Goal: Task Accomplishment & Management: Manage account settings

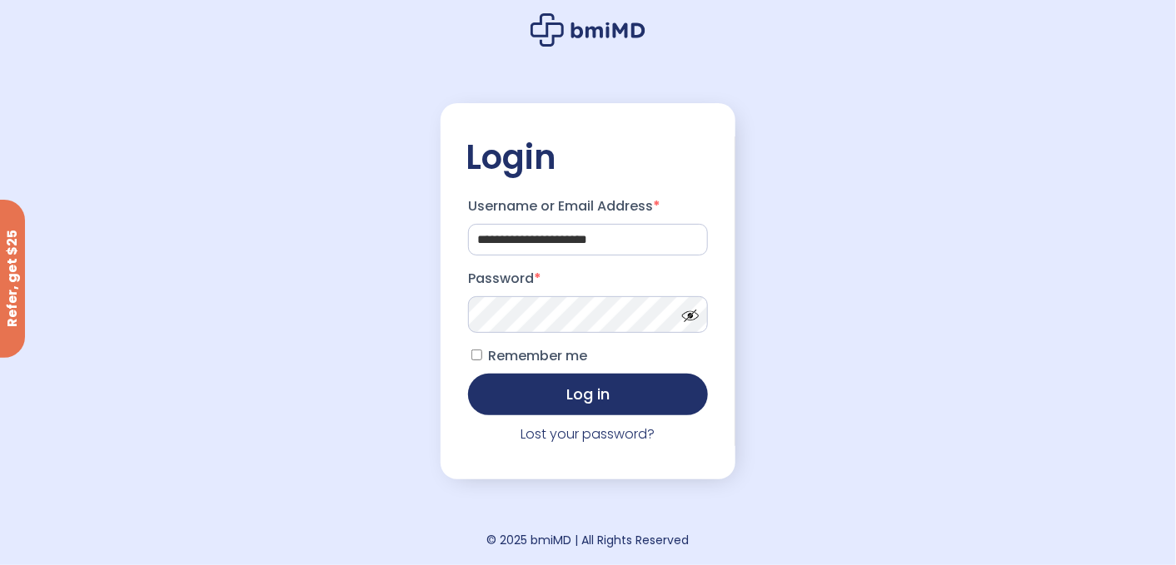
click at [694, 318] on span at bounding box center [686, 312] width 25 height 12
click at [506, 406] on button "Log in" at bounding box center [588, 393] width 240 height 42
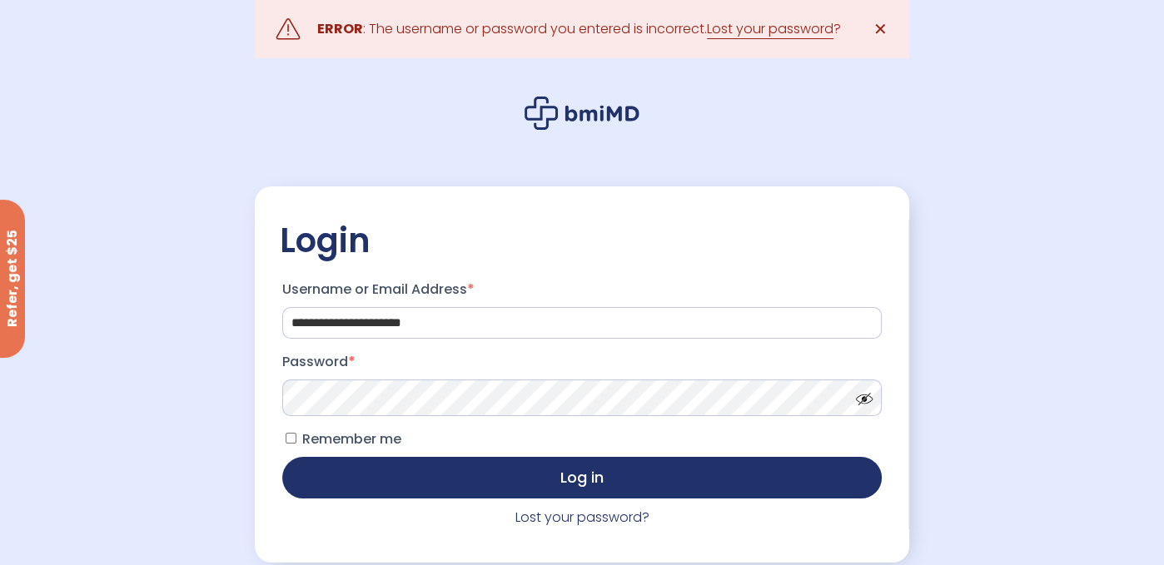
click at [863, 400] on span at bounding box center [860, 395] width 25 height 12
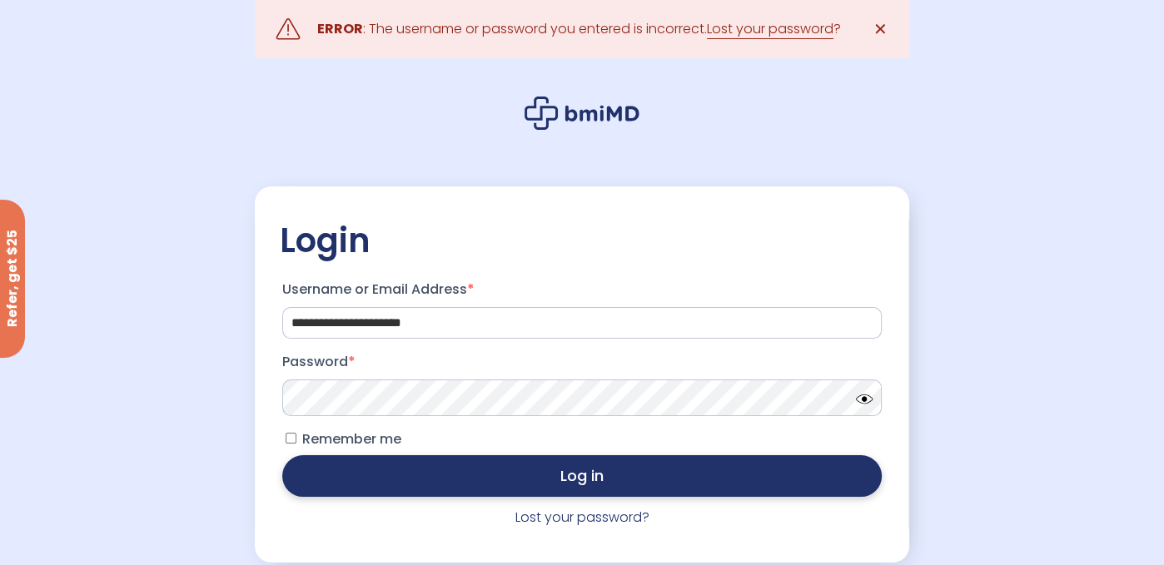
click at [323, 484] on button "Log in" at bounding box center [582, 476] width 600 height 42
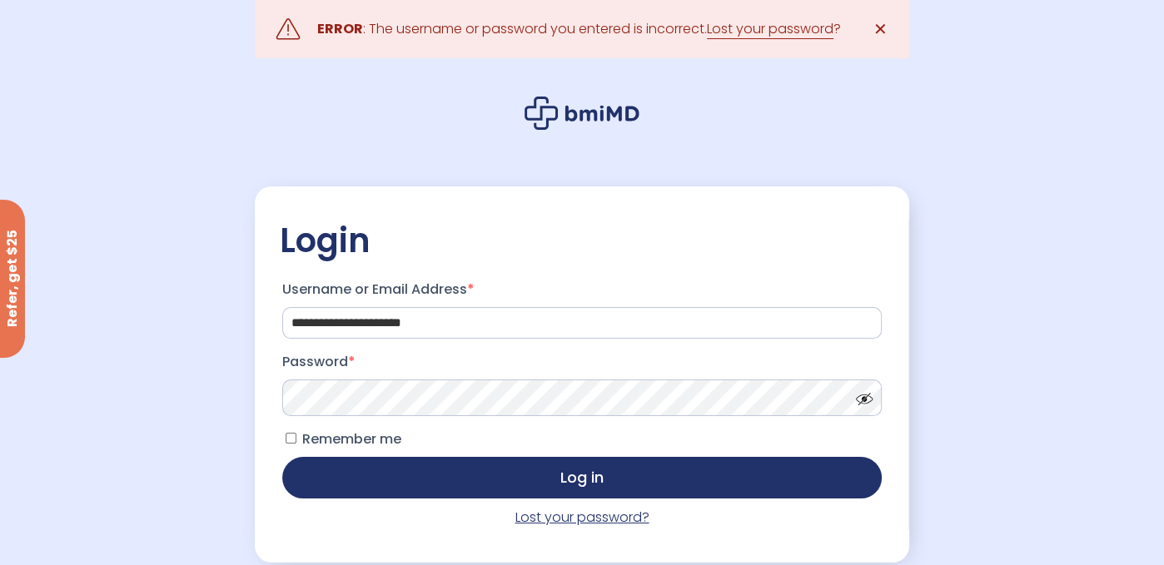
click at [608, 520] on link "Lost your password?" at bounding box center [582, 517] width 134 height 19
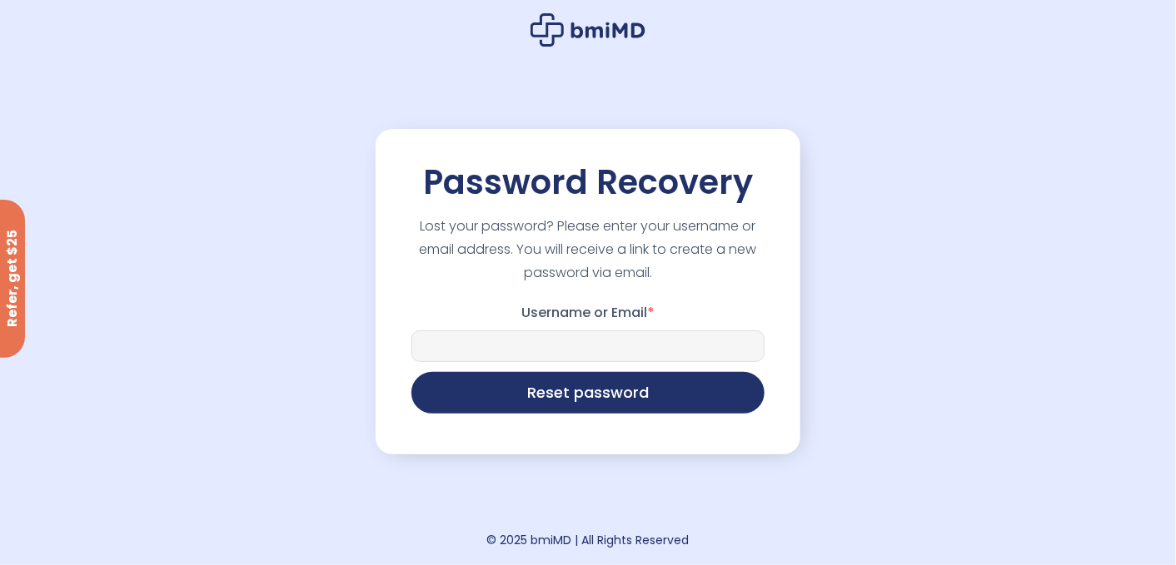
click at [562, 346] on input "Username or Email *" at bounding box center [587, 347] width 353 height 32
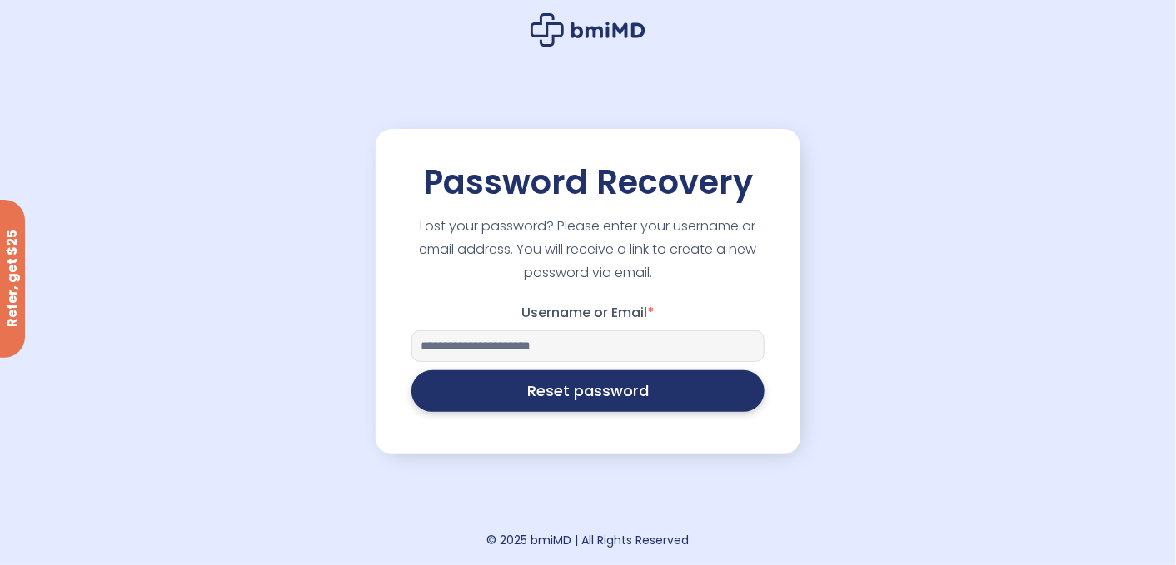
type input "**********"
click at [574, 400] on button "Reset password" at bounding box center [587, 392] width 353 height 42
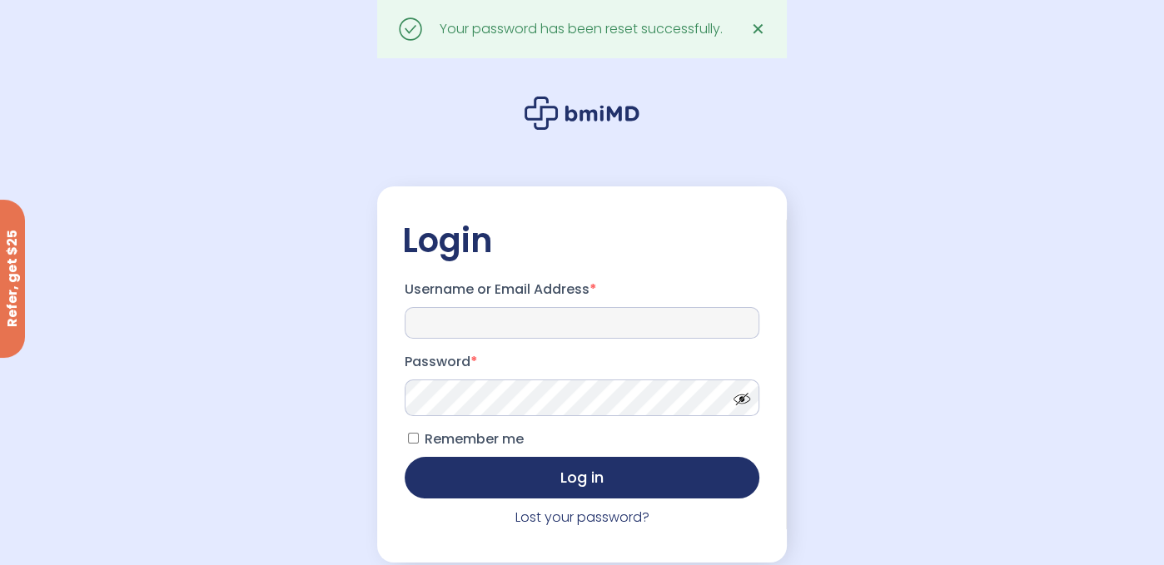
type input "**********"
click at [744, 400] on span at bounding box center [737, 395] width 25 height 12
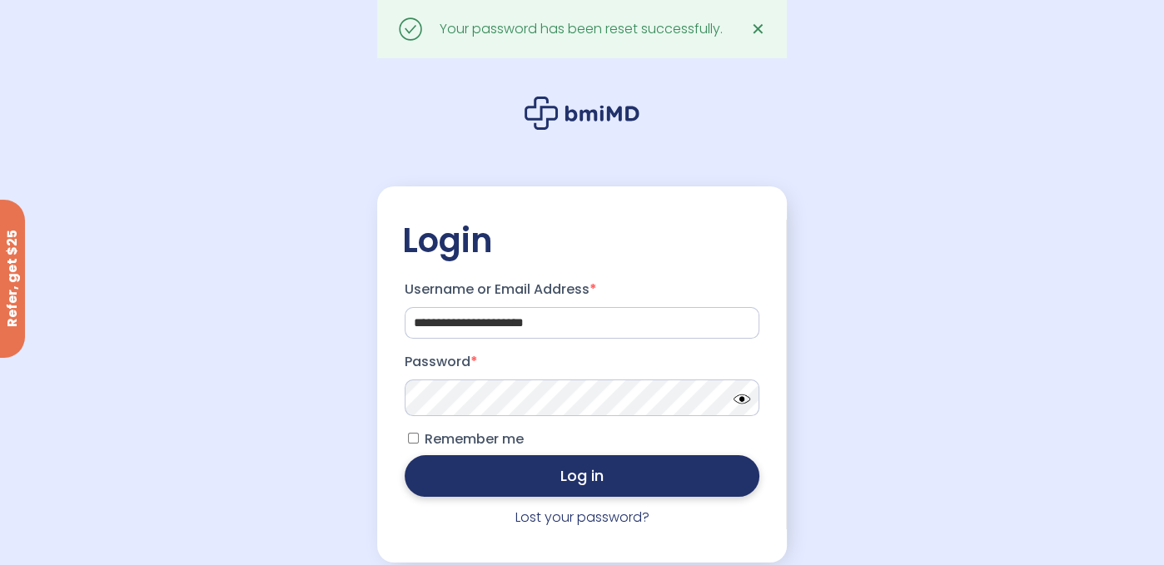
click at [535, 482] on button "Log in" at bounding box center [583, 476] width 356 height 42
